Goal: Entertainment & Leisure: Browse casually

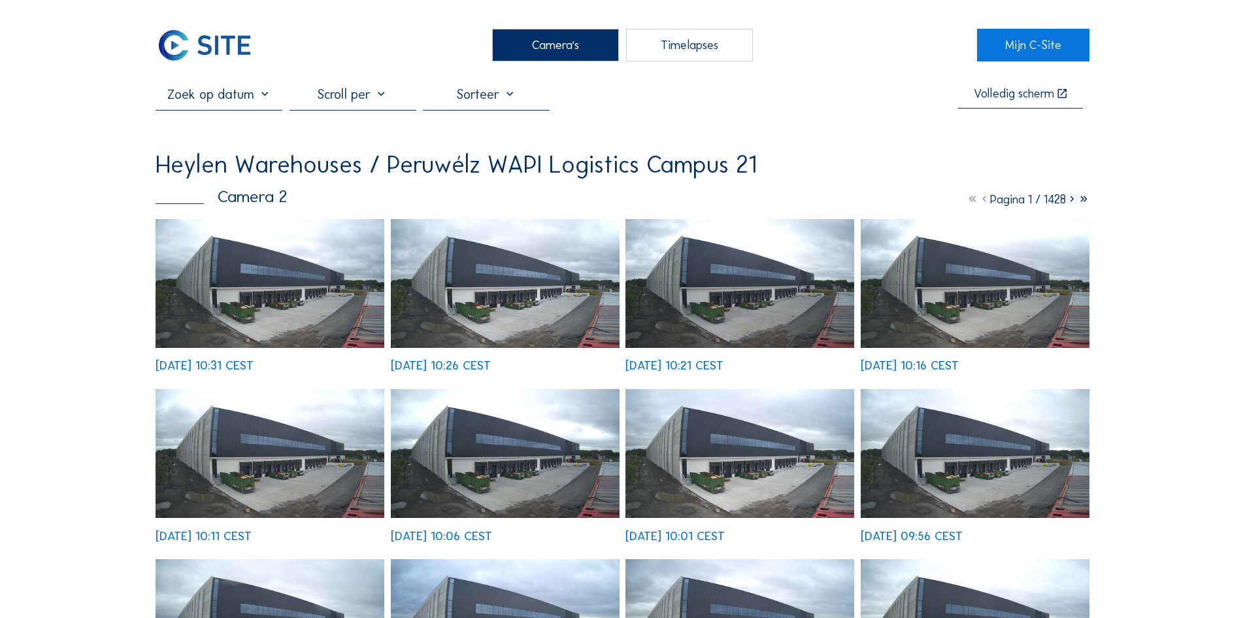
click at [256, 320] on img at bounding box center [270, 283] width 229 height 129
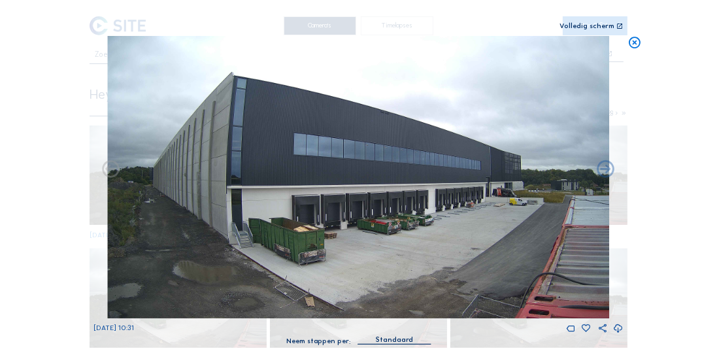
click at [602, 25] on div "Volledig scherm" at bounding box center [587, 27] width 55 height 8
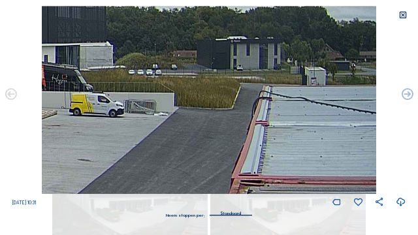
drag, startPoint x: 335, startPoint y: 115, endPoint x: 166, endPoint y: 95, distance: 169.9
click at [167, 95] on img at bounding box center [209, 100] width 335 height 188
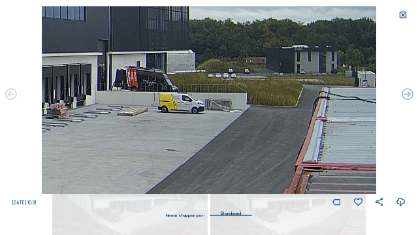
drag, startPoint x: 266, startPoint y: 99, endPoint x: 327, endPoint y: 99, distance: 60.8
click at [327, 99] on img at bounding box center [209, 100] width 335 height 188
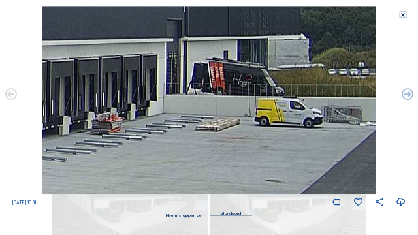
drag, startPoint x: 201, startPoint y: 78, endPoint x: 252, endPoint y: 77, distance: 51.0
click at [252, 77] on img at bounding box center [209, 100] width 335 height 188
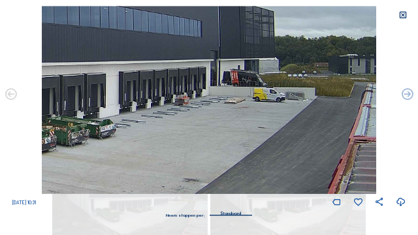
drag, startPoint x: 260, startPoint y: 87, endPoint x: 367, endPoint y: 64, distance: 109.0
click at [367, 64] on img at bounding box center [209, 100] width 335 height 188
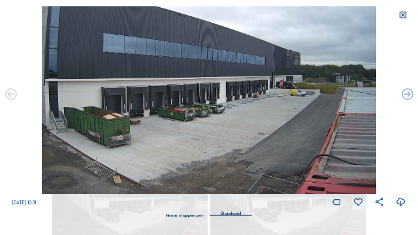
drag, startPoint x: 252, startPoint y: 103, endPoint x: 243, endPoint y: 59, distance: 45.5
click at [243, 59] on img at bounding box center [209, 100] width 335 height 188
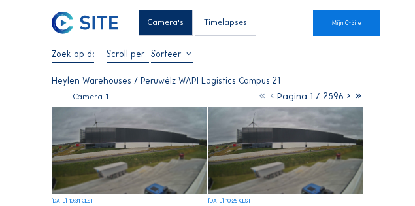
click at [135, 127] on img at bounding box center [129, 150] width 154 height 87
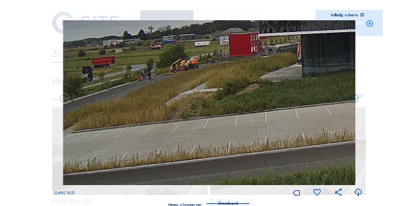
drag, startPoint x: 107, startPoint y: 102, endPoint x: 161, endPoint y: 73, distance: 61.7
click at [161, 73] on img at bounding box center [209, 102] width 293 height 165
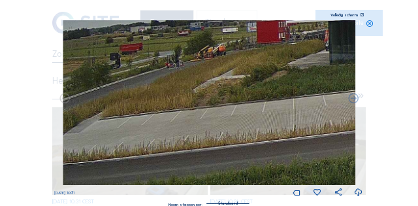
drag, startPoint x: 140, startPoint y: 97, endPoint x: 277, endPoint y: 76, distance: 139.0
click at [277, 76] on img at bounding box center [209, 102] width 293 height 165
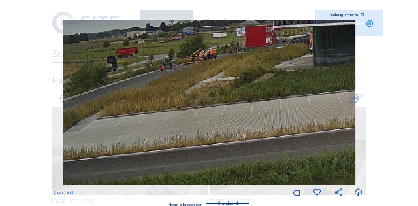
drag, startPoint x: 161, startPoint y: 75, endPoint x: 297, endPoint y: 73, distance: 136.0
click at [297, 73] on img at bounding box center [209, 102] width 293 height 165
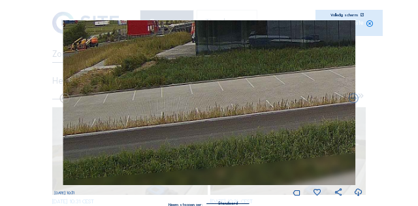
drag, startPoint x: 199, startPoint y: 73, endPoint x: 157, endPoint y: 58, distance: 45.1
click at [95, 61] on img at bounding box center [209, 102] width 293 height 165
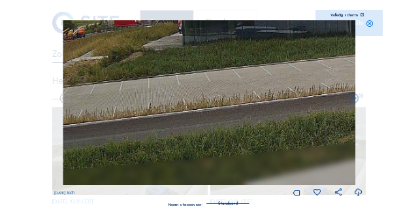
drag, startPoint x: 216, startPoint y: 71, endPoint x: 107, endPoint y: 82, distance: 109.2
click at [107, 82] on img at bounding box center [209, 102] width 293 height 165
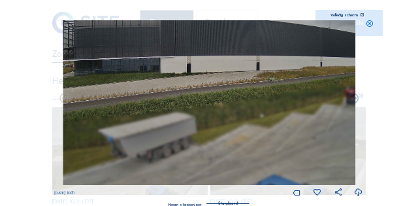
drag, startPoint x: 299, startPoint y: 66, endPoint x: 112, endPoint y: 70, distance: 187.7
click at [105, 72] on img at bounding box center [209, 102] width 293 height 165
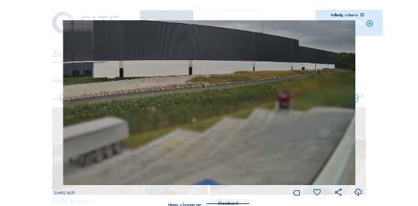
click at [219, 75] on img at bounding box center [209, 102] width 293 height 165
